Goal: Check status: Check status

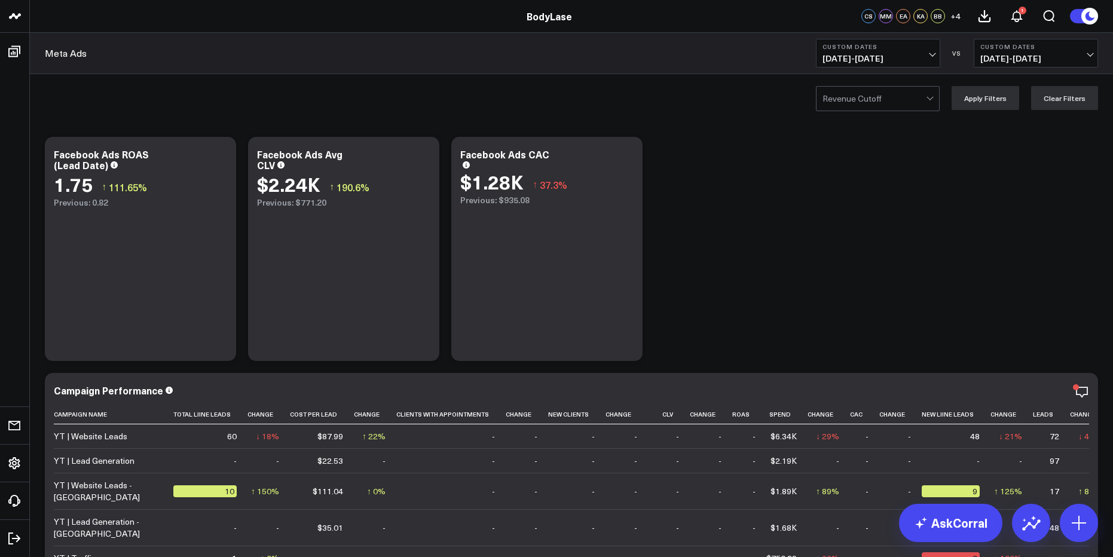
click at [832, 57] on span "[DATE] - [DATE]" at bounding box center [878, 59] width 111 height 10
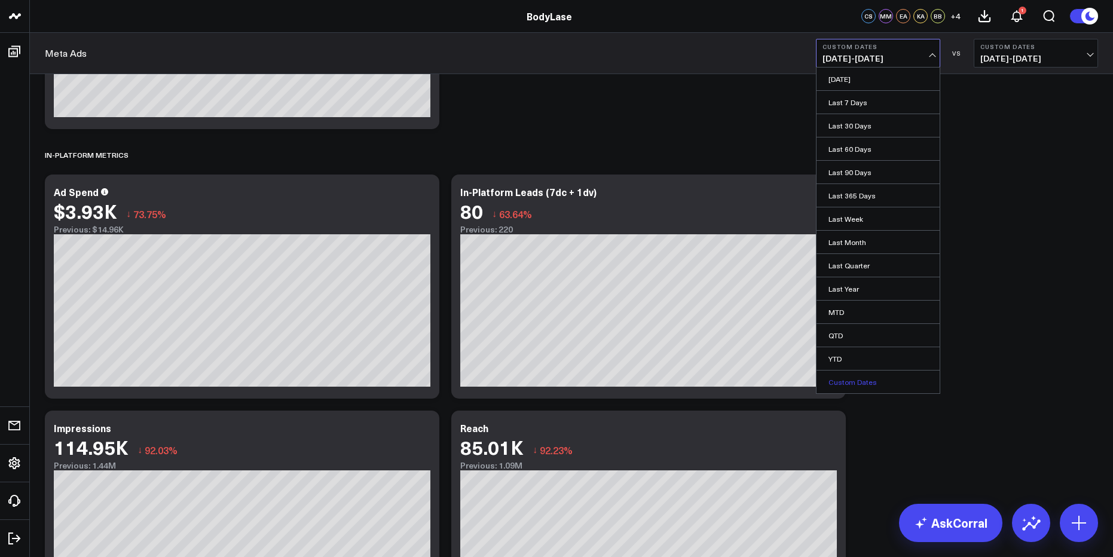
click at [860, 376] on link "Custom Dates" at bounding box center [878, 382] width 123 height 23
select select "9"
select select "2025"
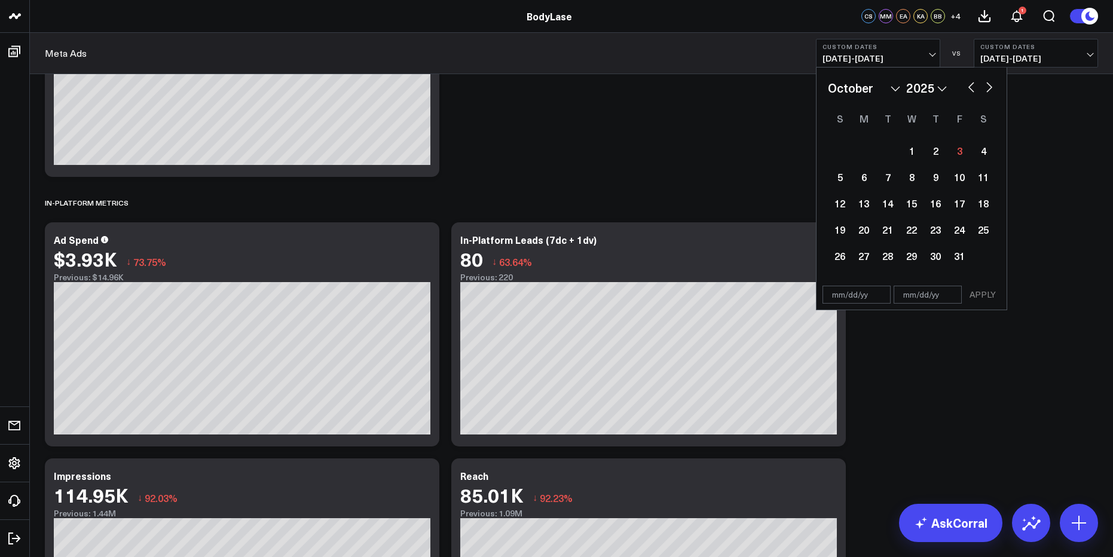
scroll to position [1825, 0]
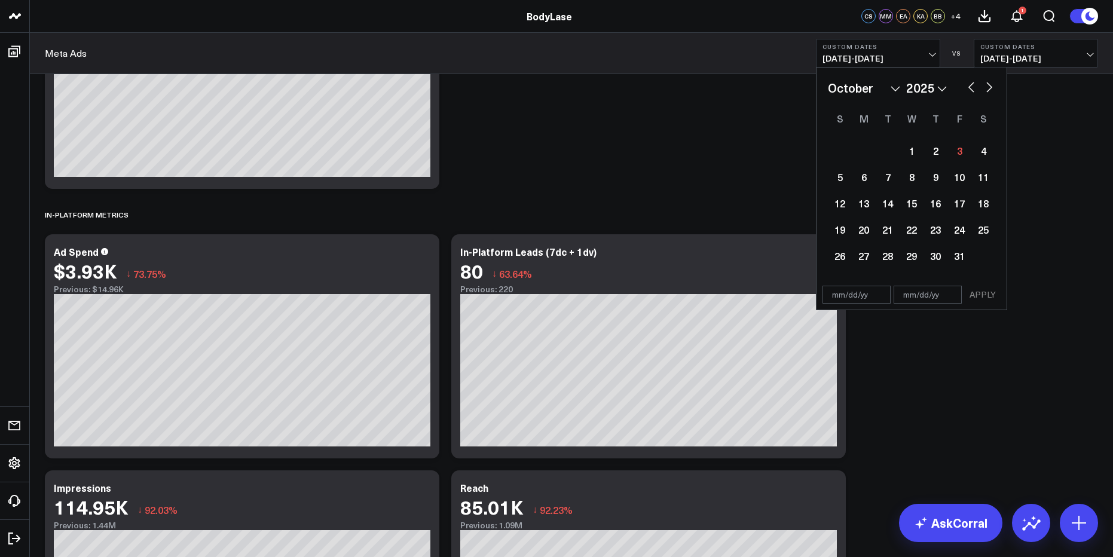
click at [990, 87] on button "button" at bounding box center [990, 86] width 12 height 14
select select "10"
select select "2025"
click at [986, 89] on button "button" at bounding box center [990, 86] width 12 height 14
select select "11"
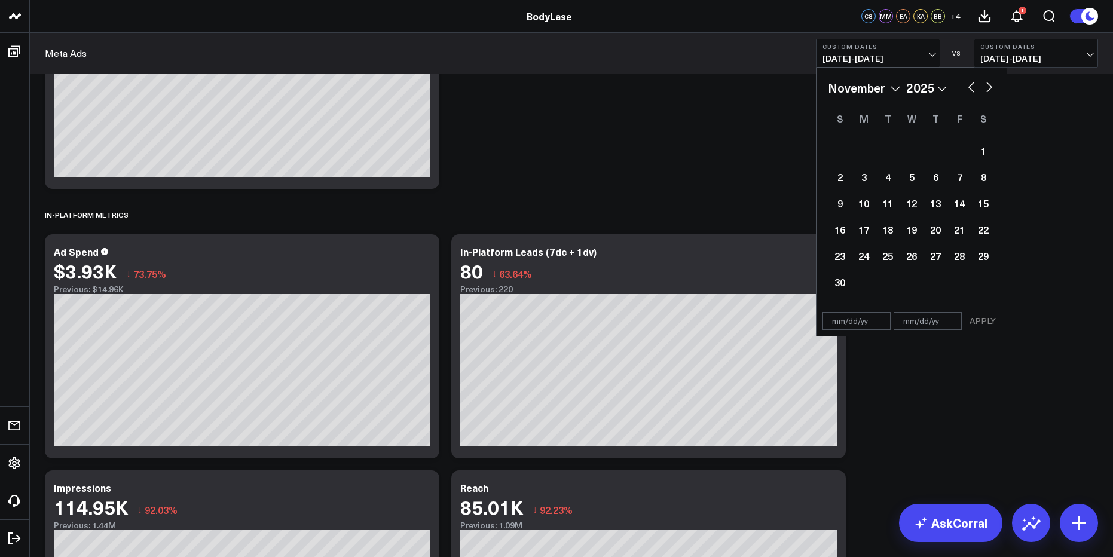
select select "2025"
click at [964, 88] on div "January February March April May June July August September October November [D…" at bounding box center [911, 88] width 167 height 18
click at [968, 88] on button "button" at bounding box center [972, 86] width 12 height 14
select select "9"
select select "2025"
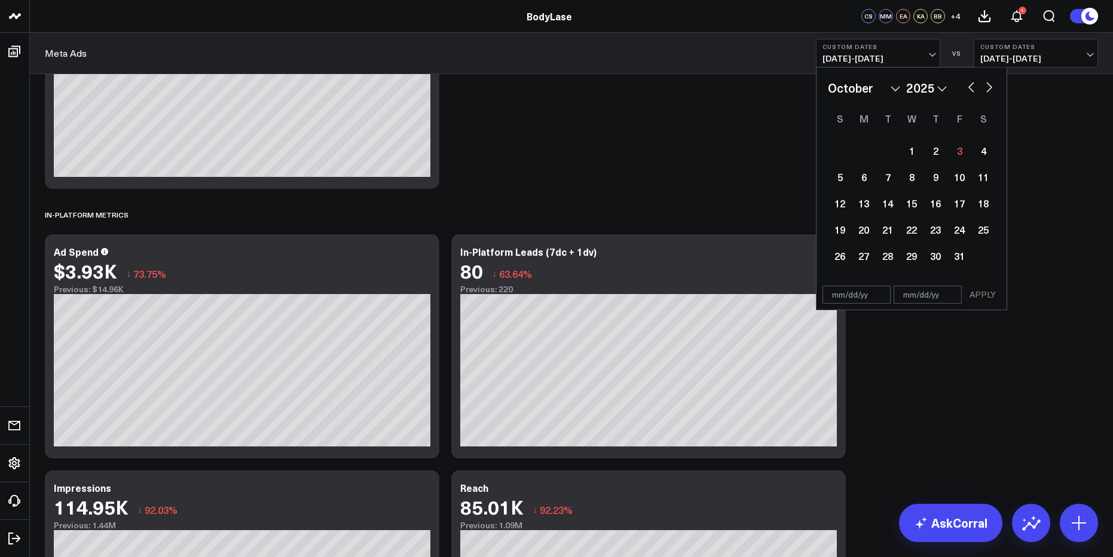
click at [968, 88] on button "button" at bounding box center [972, 86] width 12 height 14
select select "8"
select select "2025"
click at [861, 149] on div "1" at bounding box center [864, 151] width 24 height 24
type input "[DATE]"
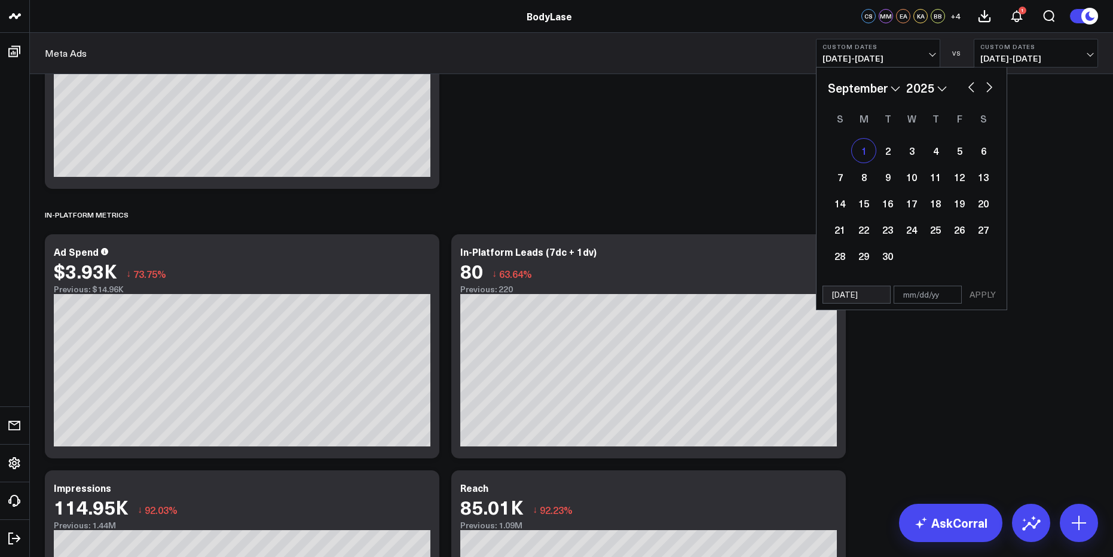
select select "8"
select select "2025"
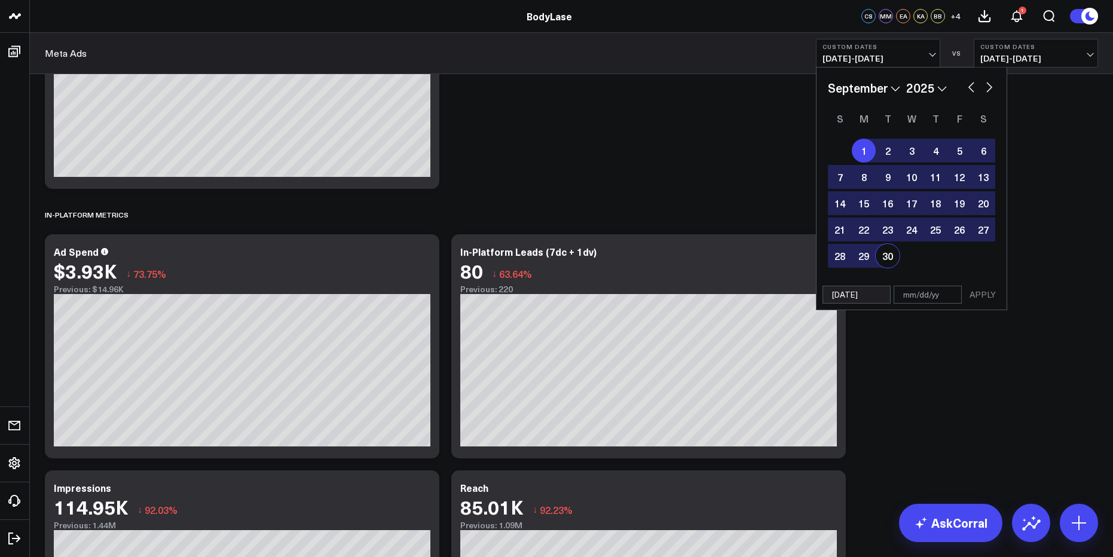
drag, startPoint x: 890, startPoint y: 256, endPoint x: 939, endPoint y: 288, distance: 58.4
click at [891, 256] on div "30" at bounding box center [888, 256] width 24 height 24
type input "[DATE]"
select select "8"
select select "2025"
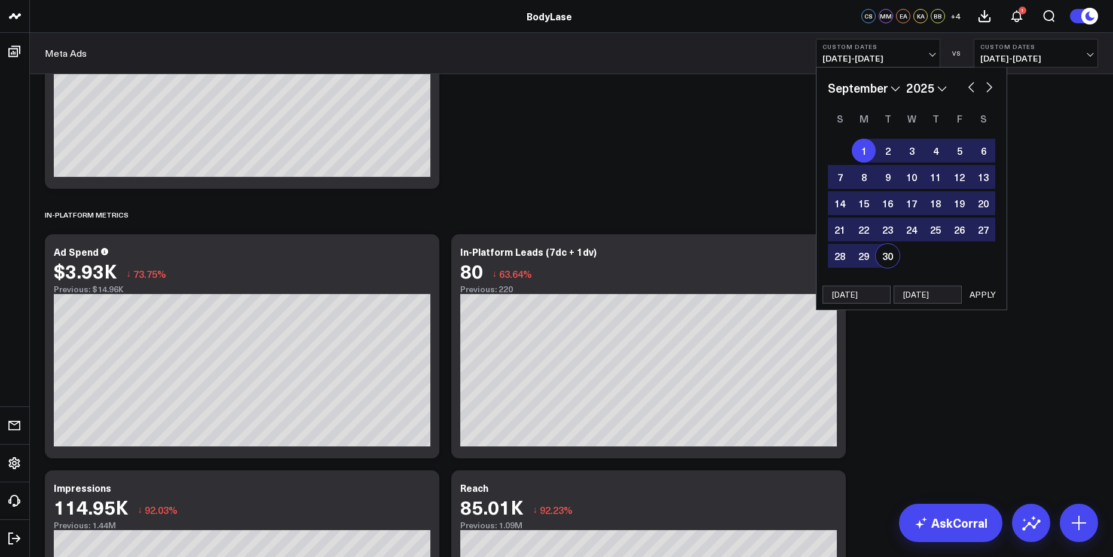
click at [983, 295] on button "APPLY" at bounding box center [983, 295] width 36 height 18
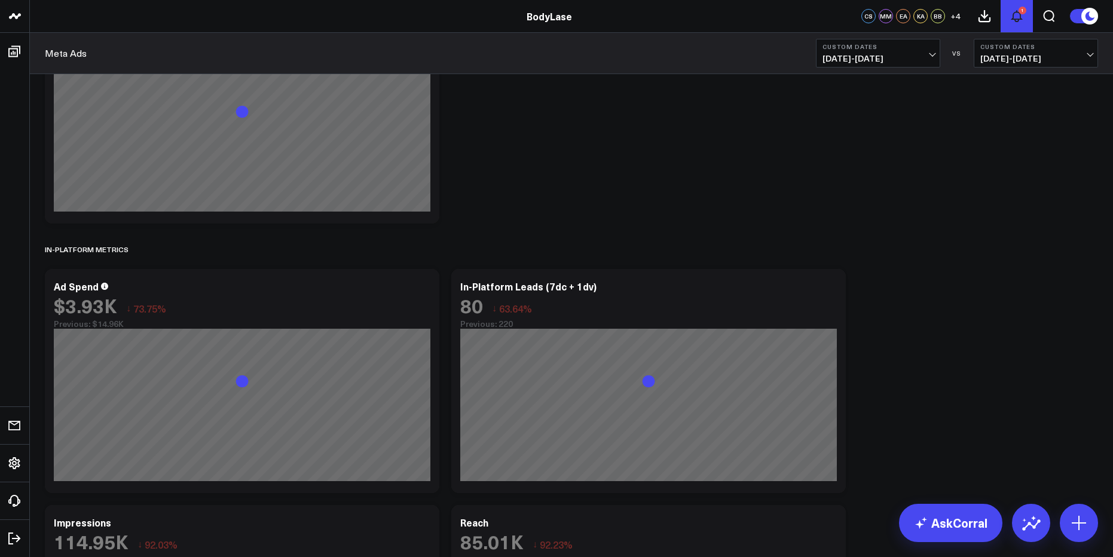
scroll to position [1586, 0]
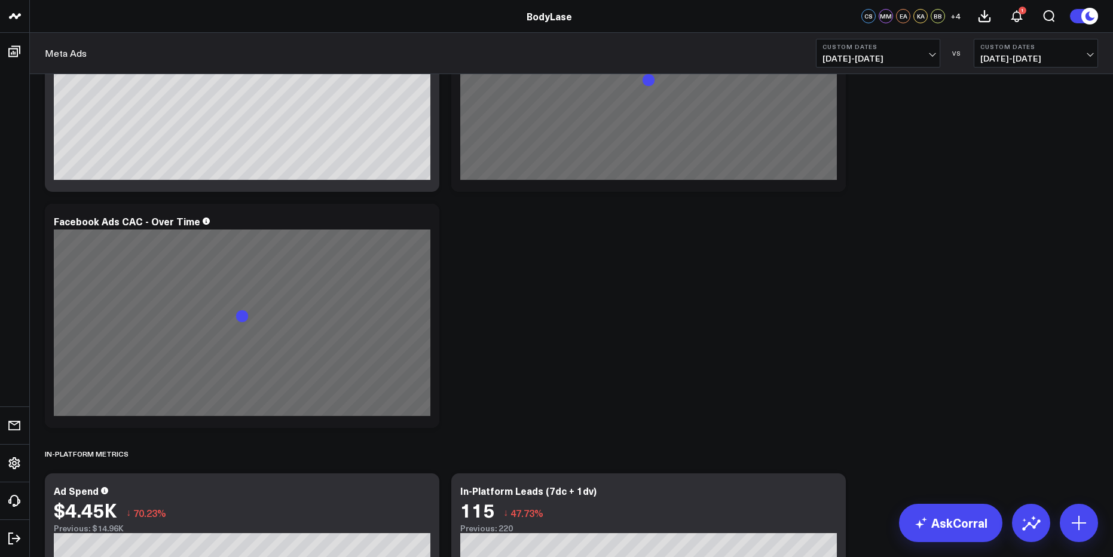
click at [1025, 54] on span "[DATE] - [DATE]" at bounding box center [1036, 59] width 111 height 10
click at [1015, 100] on link "MoM" at bounding box center [1036, 102] width 123 height 23
